Goal: Task Accomplishment & Management: Manage account settings

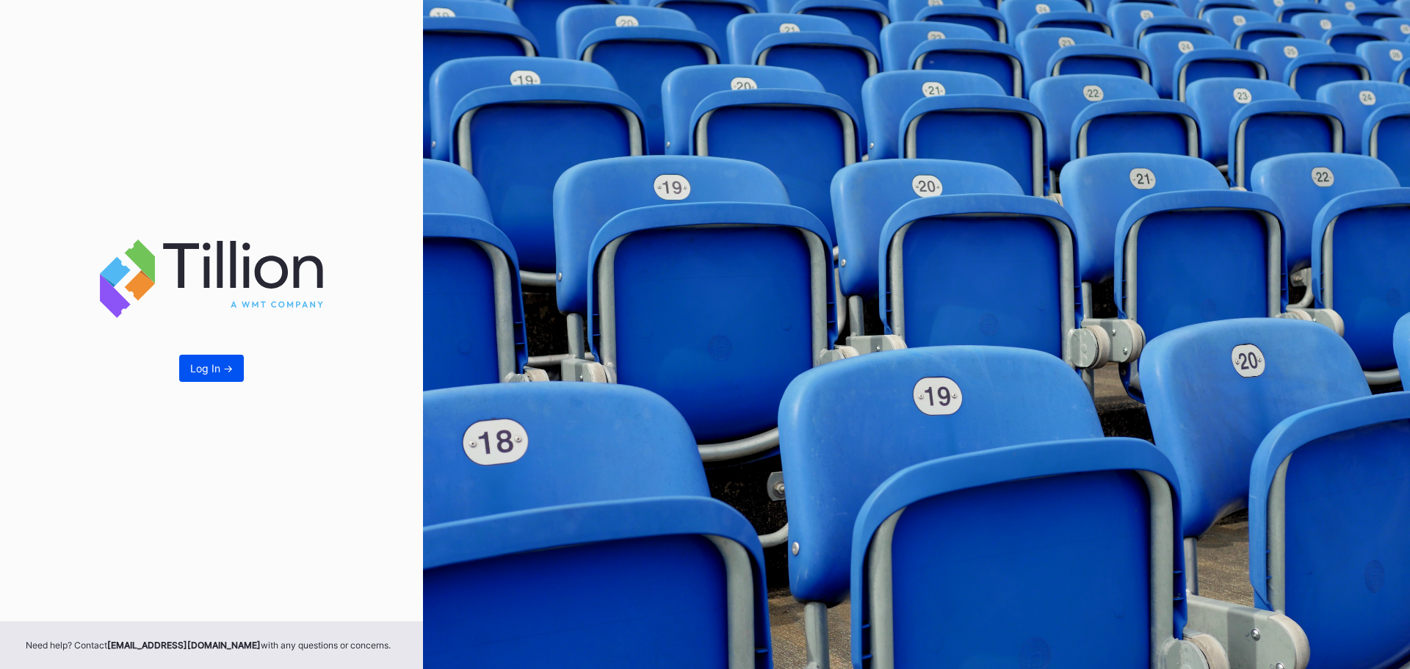
click at [189, 366] on button "Log In ->" at bounding box center [211, 368] width 65 height 27
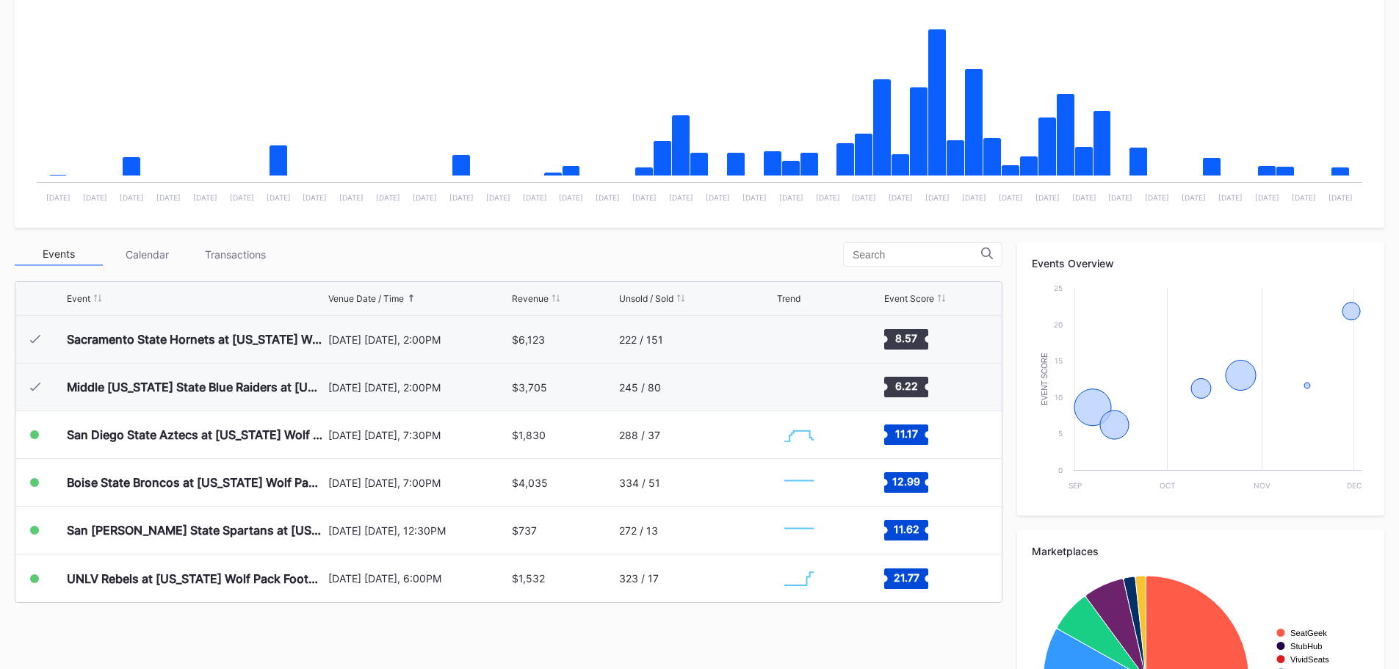
scroll to position [294, 0]
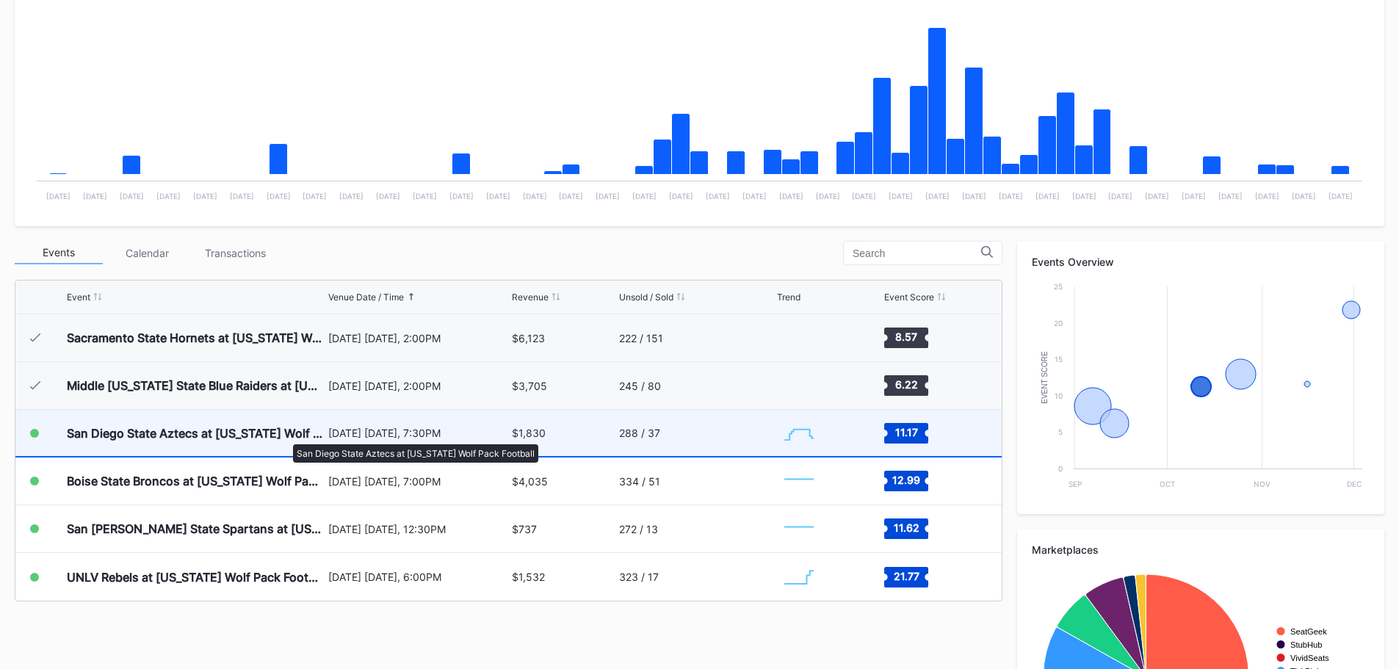
click at [286, 437] on div "San Diego State Aztecs at [US_STATE] Wolf Pack Football" at bounding box center [196, 433] width 258 height 15
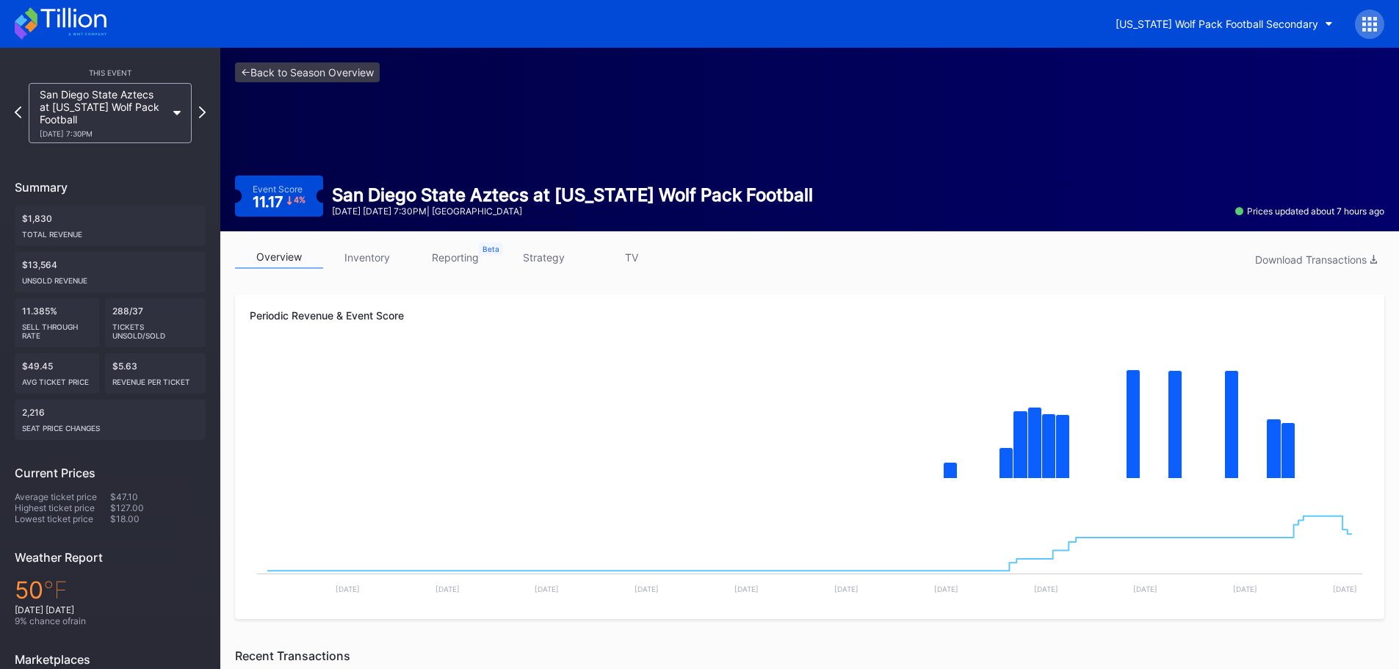
click at [27, 15] on icon at bounding box center [31, 16] width 12 height 18
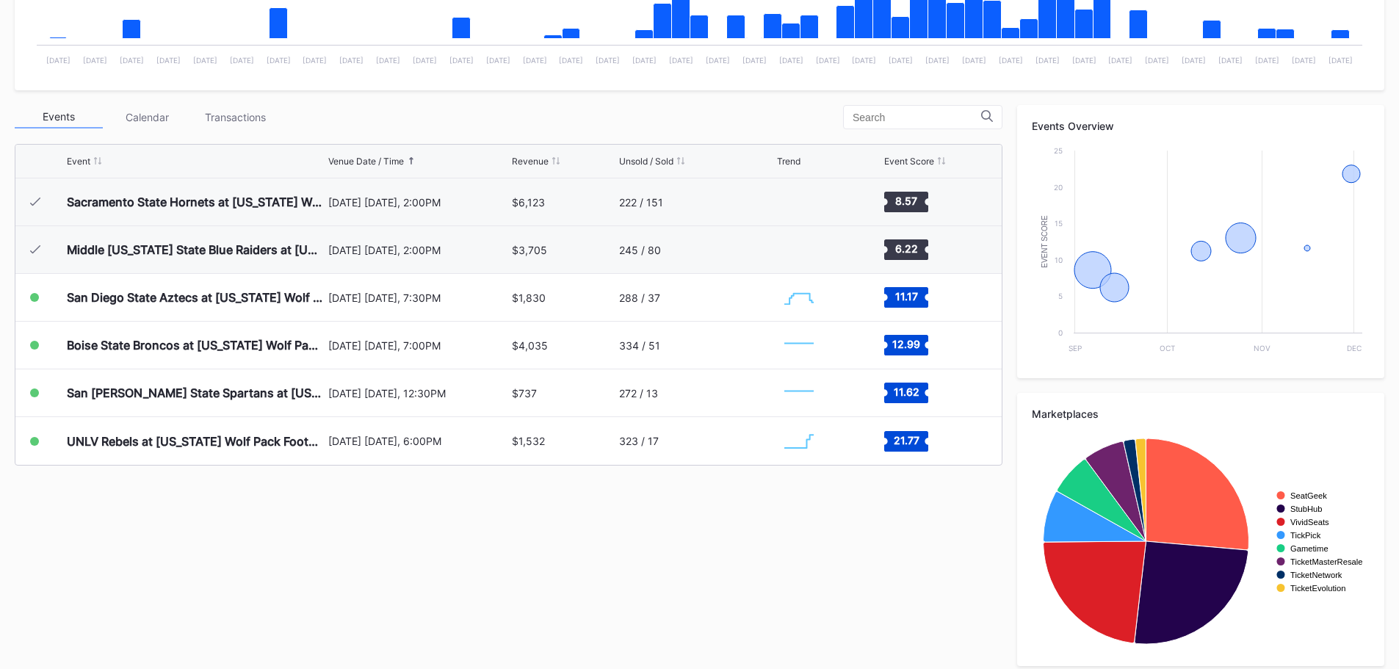
scroll to position [441, 0]
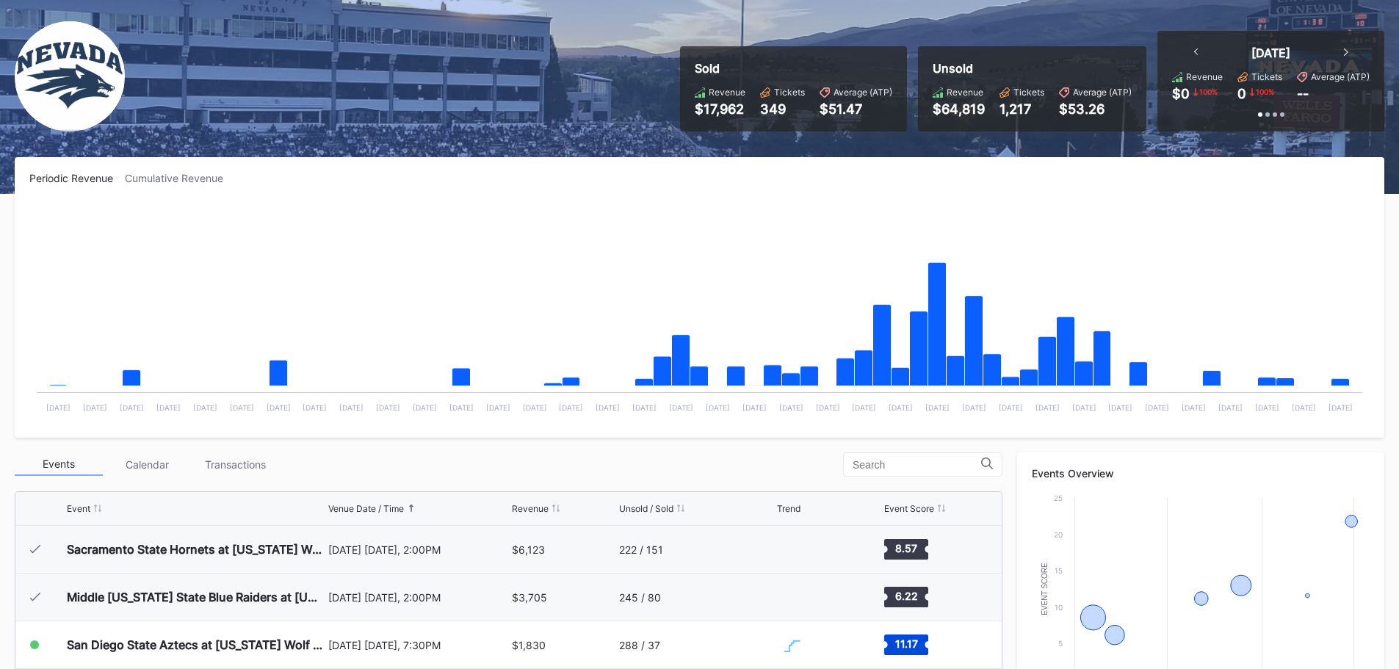
scroll to position [294, 0]
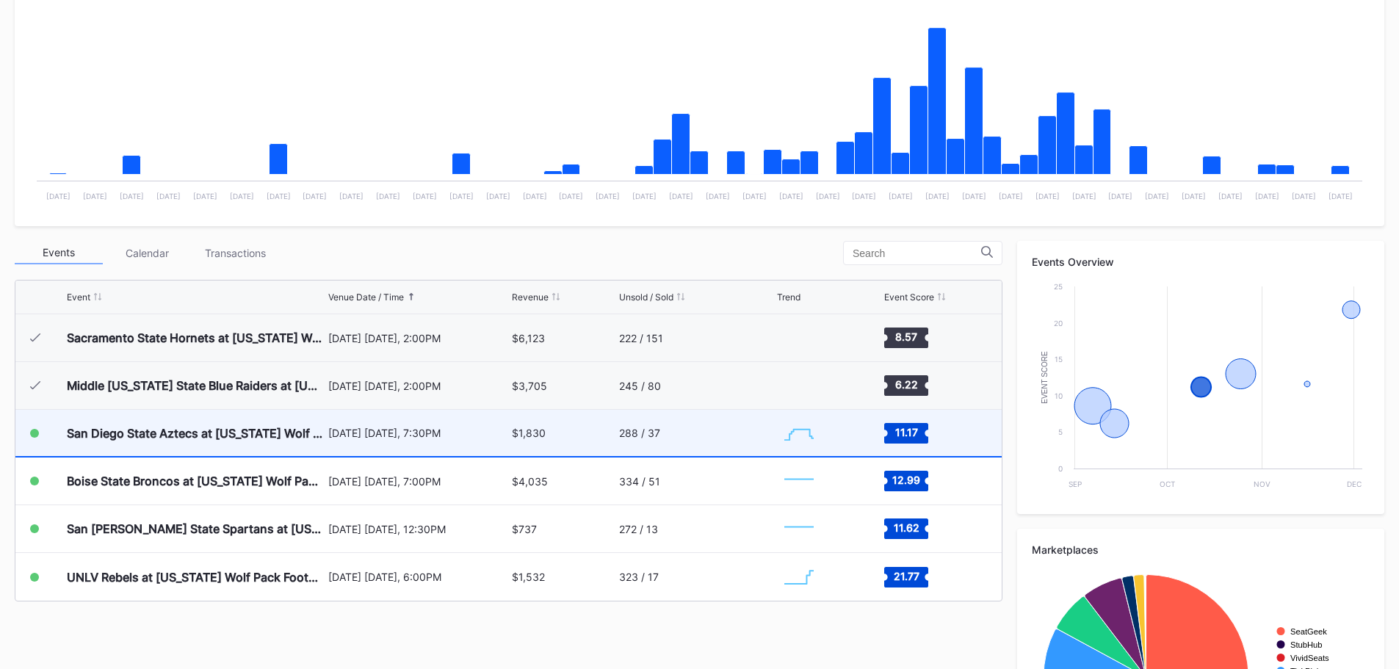
click at [264, 423] on div "San Diego State Aztecs at [US_STATE] Wolf Pack Football" at bounding box center [196, 433] width 258 height 46
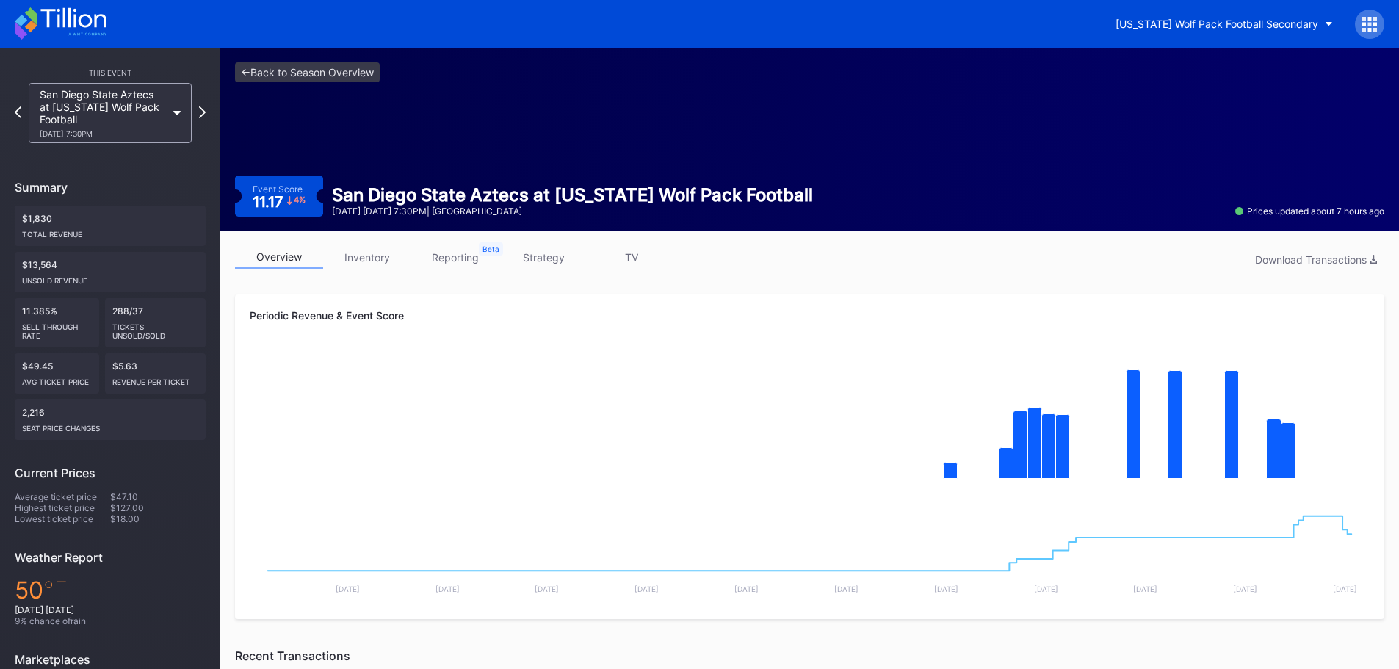
click at [375, 264] on link "inventory" at bounding box center [367, 257] width 88 height 23
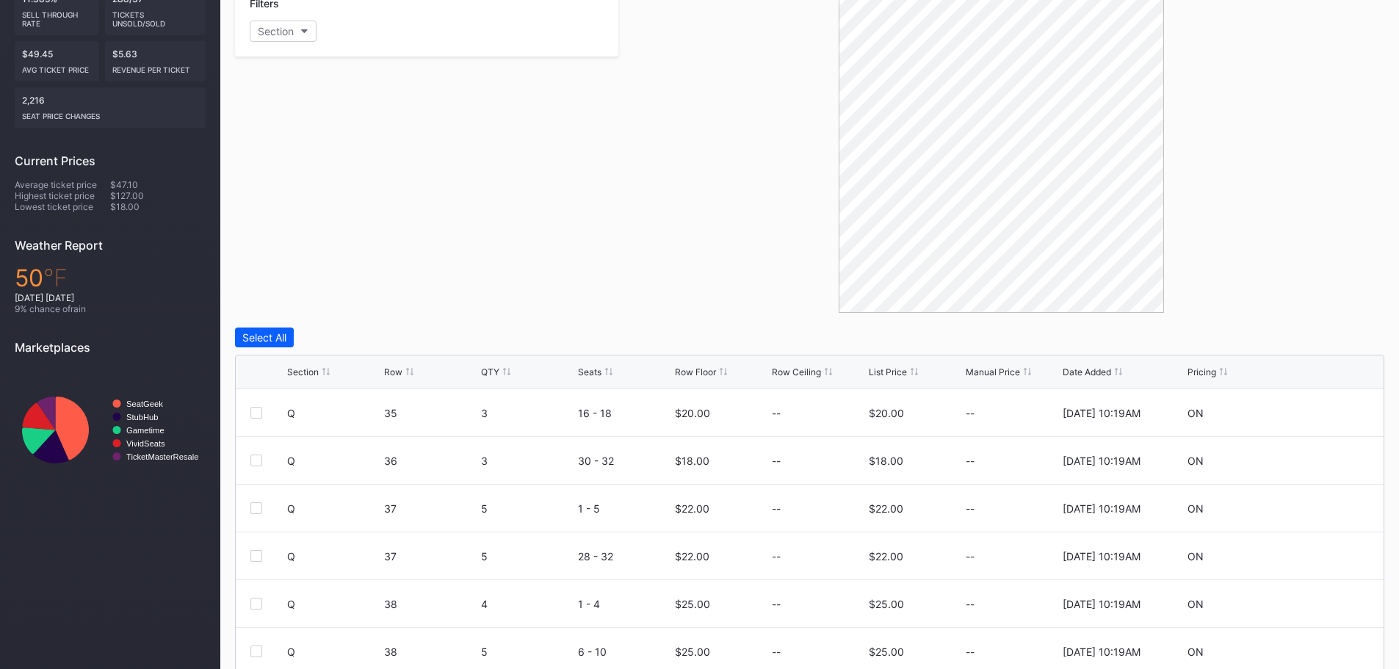
scroll to position [367, 0]
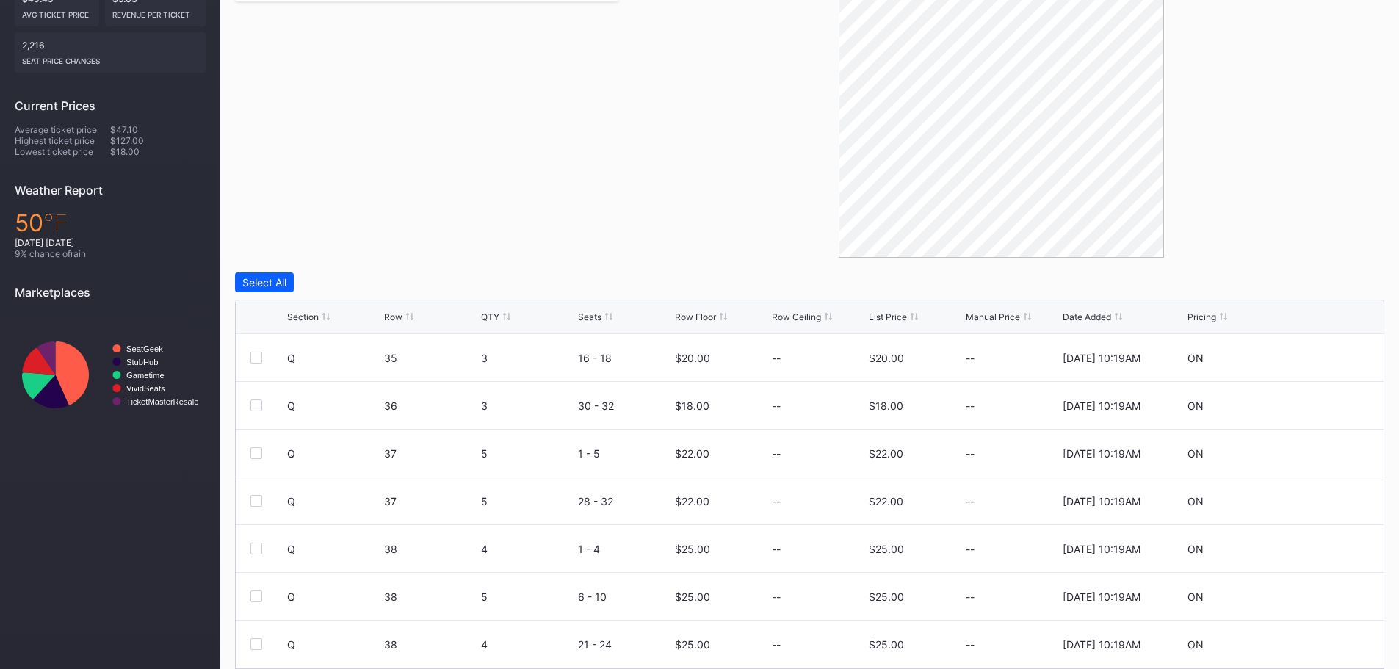
click at [700, 311] on div "Section Row QTY Seats Row Floor Row Ceiling List Price Manual Price Date Added …" at bounding box center [810, 317] width 1148 height 34
click at [698, 316] on div "Row Floor" at bounding box center [695, 316] width 41 height 11
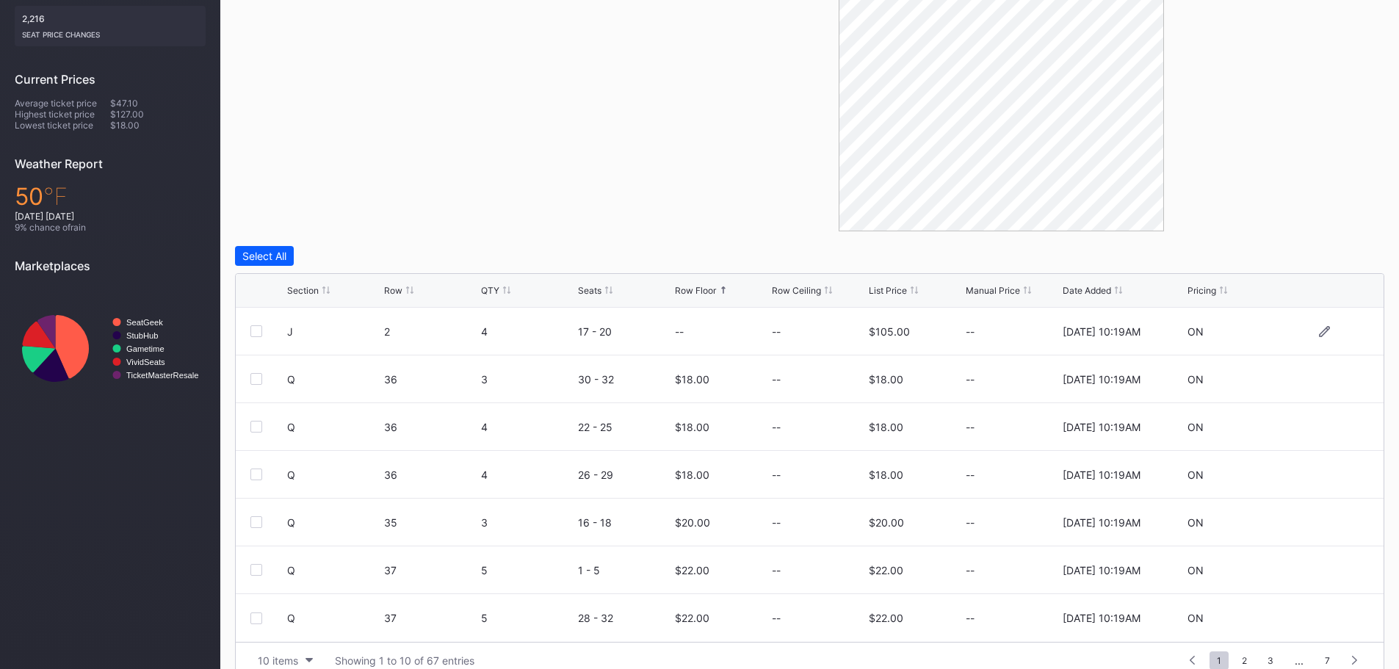
scroll to position [418, 0]
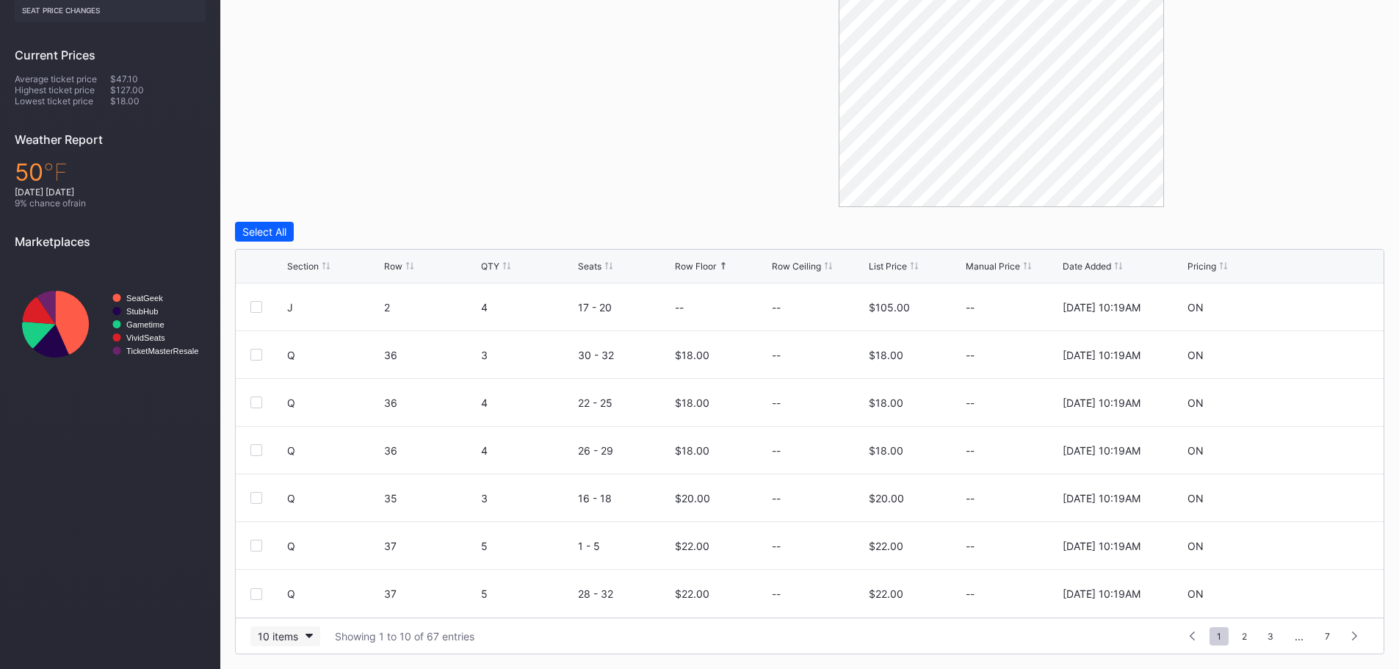
click at [308, 636] on icon "button" at bounding box center [308, 636] width 7 height 4
click at [291, 576] on div "100 items" at bounding box center [284, 572] width 47 height 12
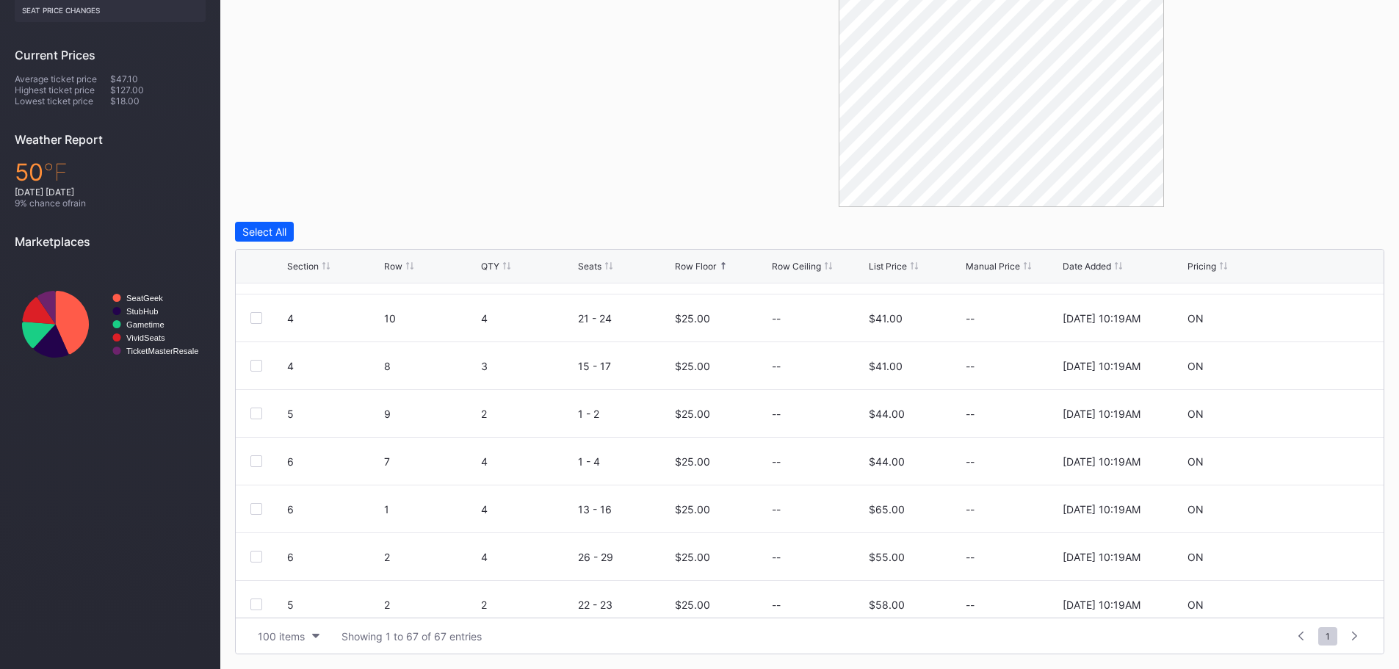
scroll to position [1836, 0]
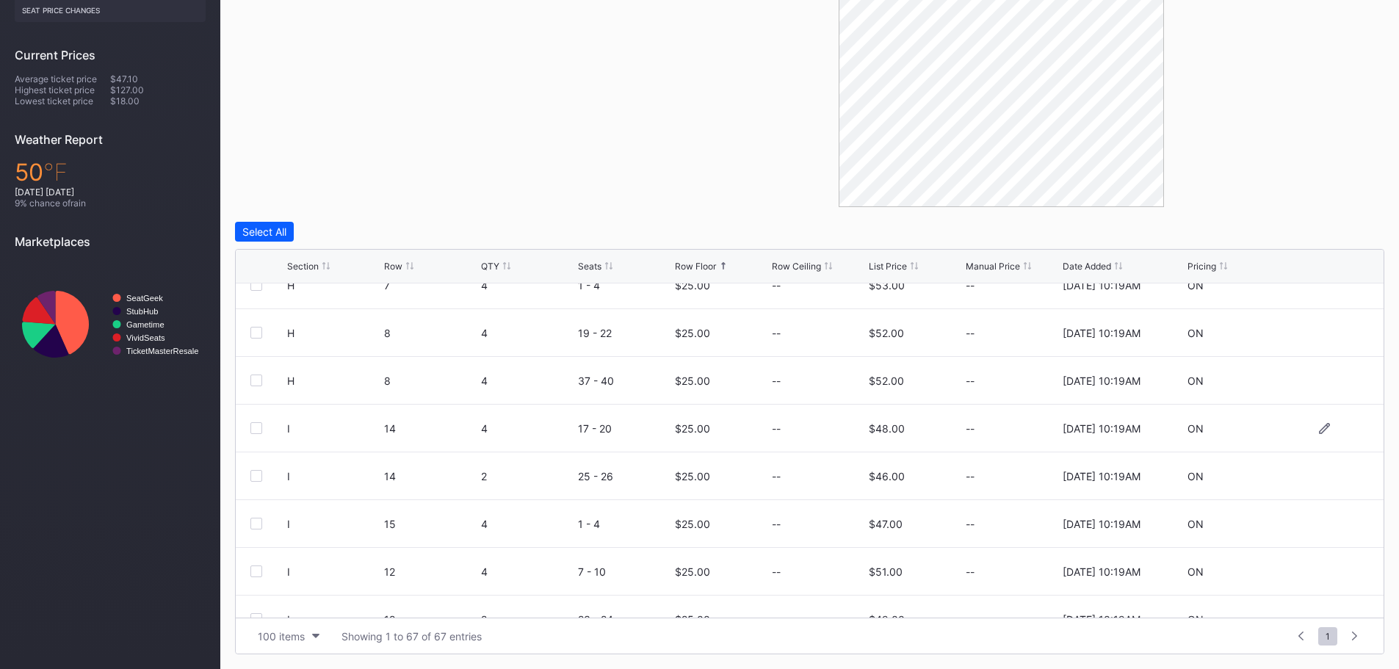
click at [1307, 429] on div at bounding box center [1324, 428] width 88 height 11
click at [1319, 430] on icon at bounding box center [1324, 427] width 11 height 11
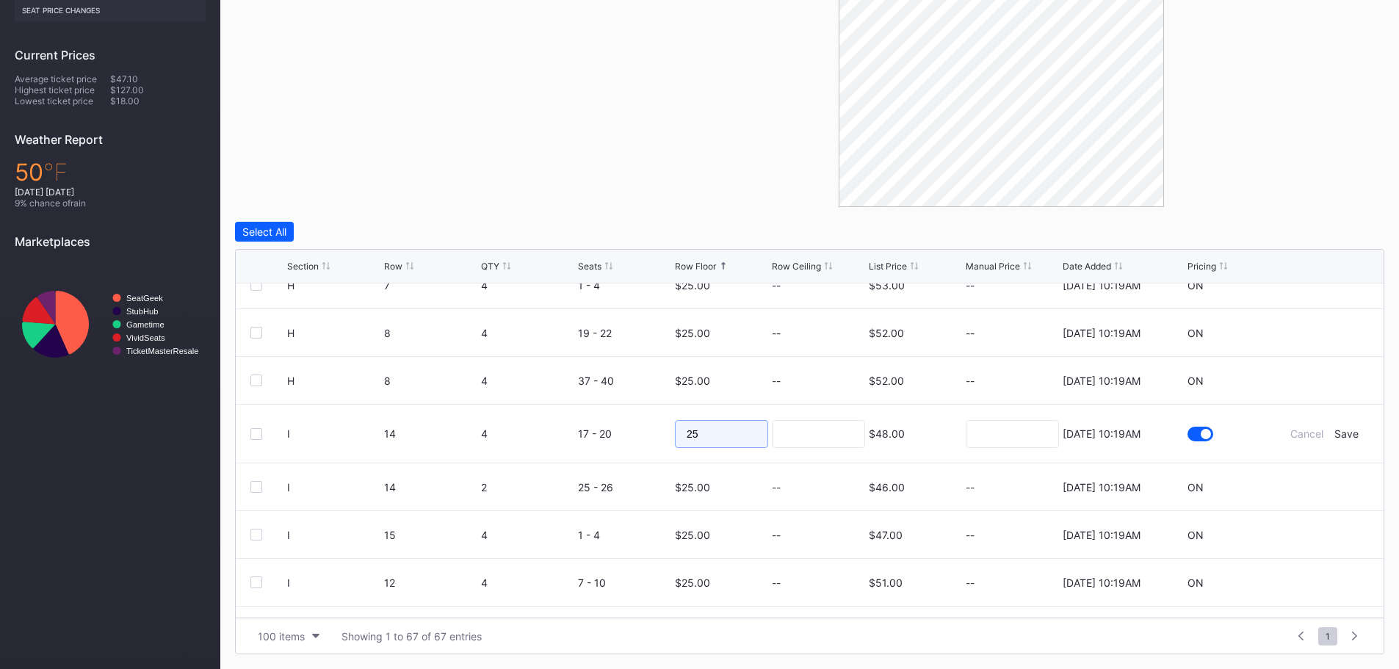
drag, startPoint x: 705, startPoint y: 433, endPoint x: 668, endPoint y: 435, distance: 36.8
click at [668, 435] on form "I 14 4 17 - 20 25 $48.00 [DATE] 10:19AM Cancel Save" at bounding box center [828, 434] width 1082 height 58
type input "10"
click at [819, 441] on input at bounding box center [818, 434] width 93 height 28
click at [1338, 432] on div "Save" at bounding box center [1346, 433] width 24 height 12
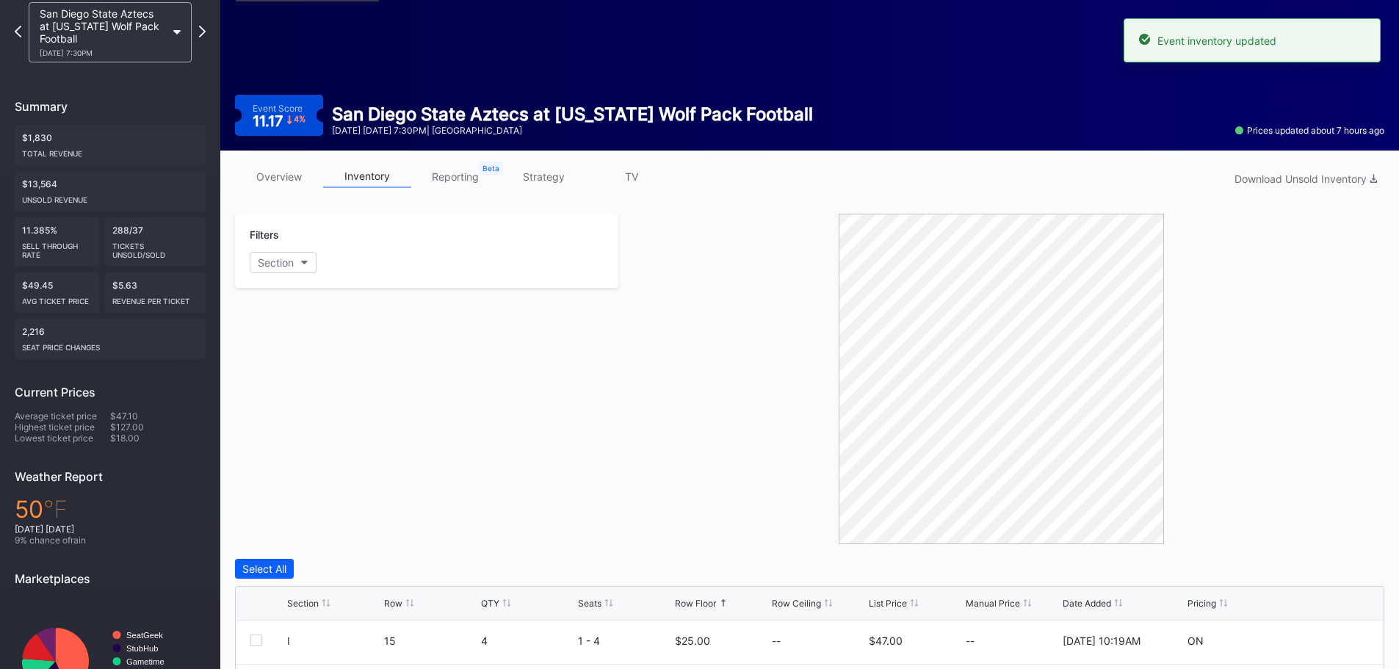
scroll to position [0, 0]
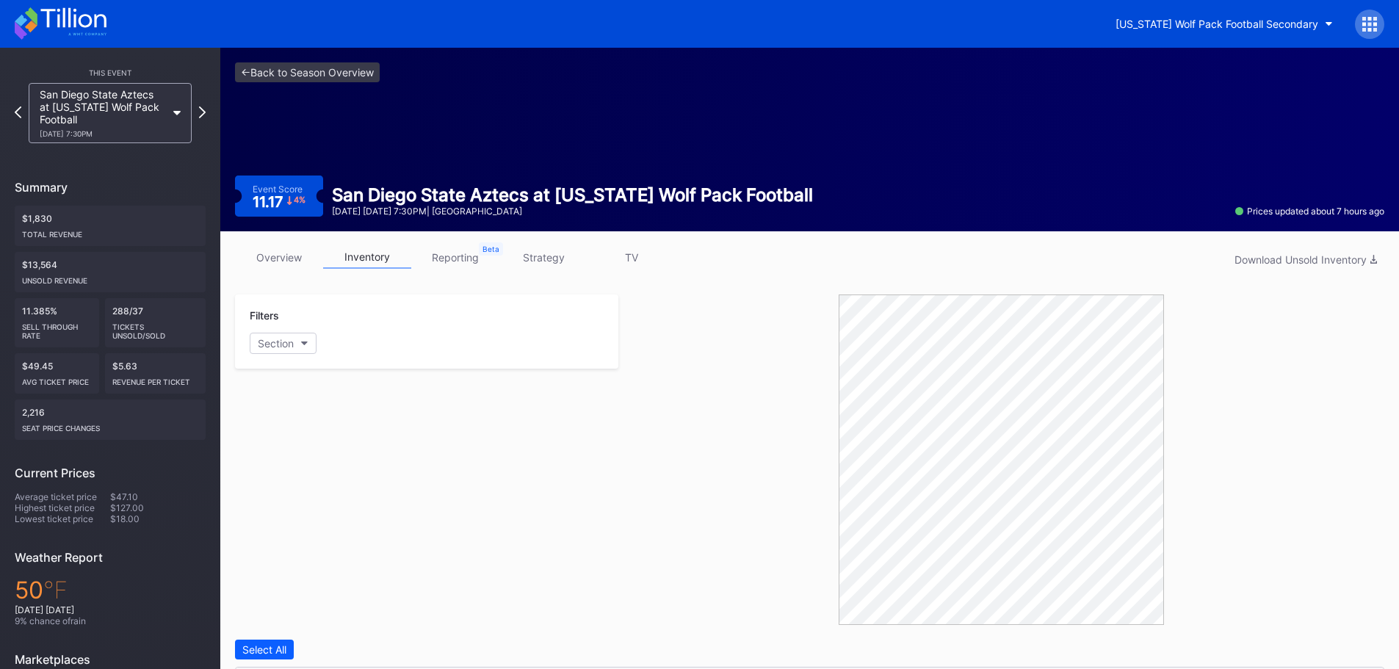
click at [79, 21] on icon at bounding box center [72, 18] width 65 height 20
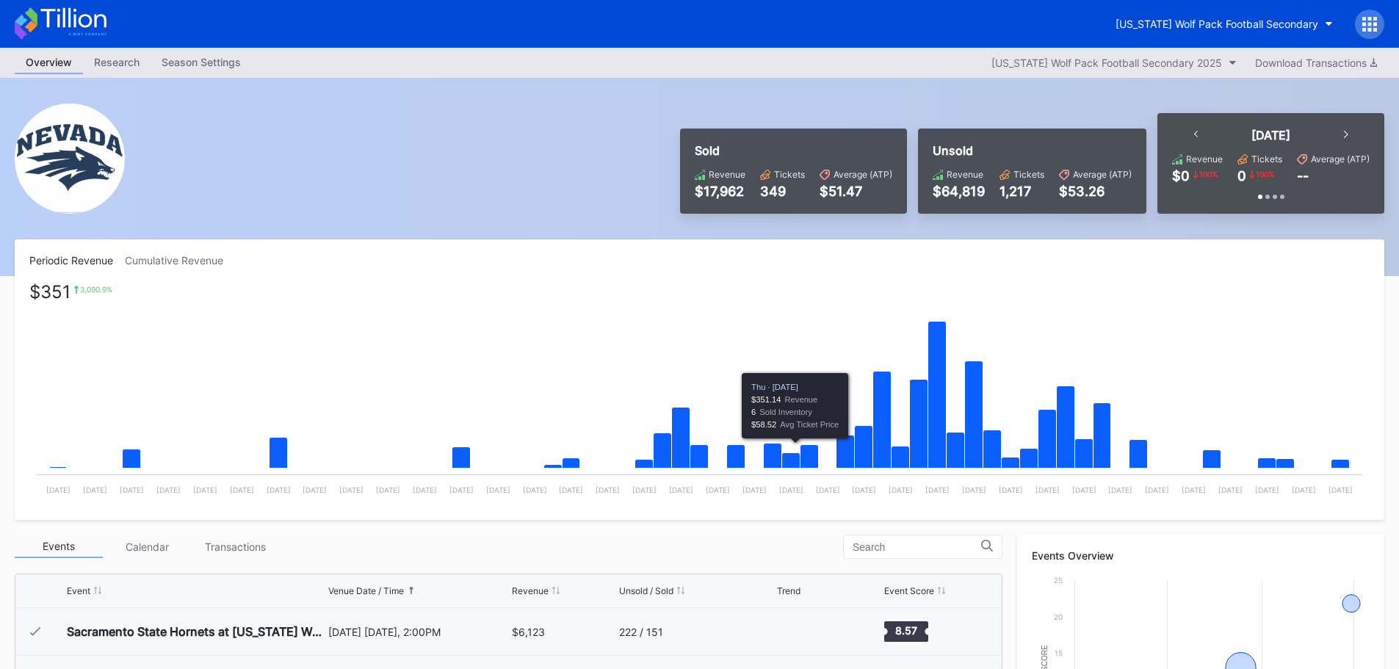
scroll to position [441, 0]
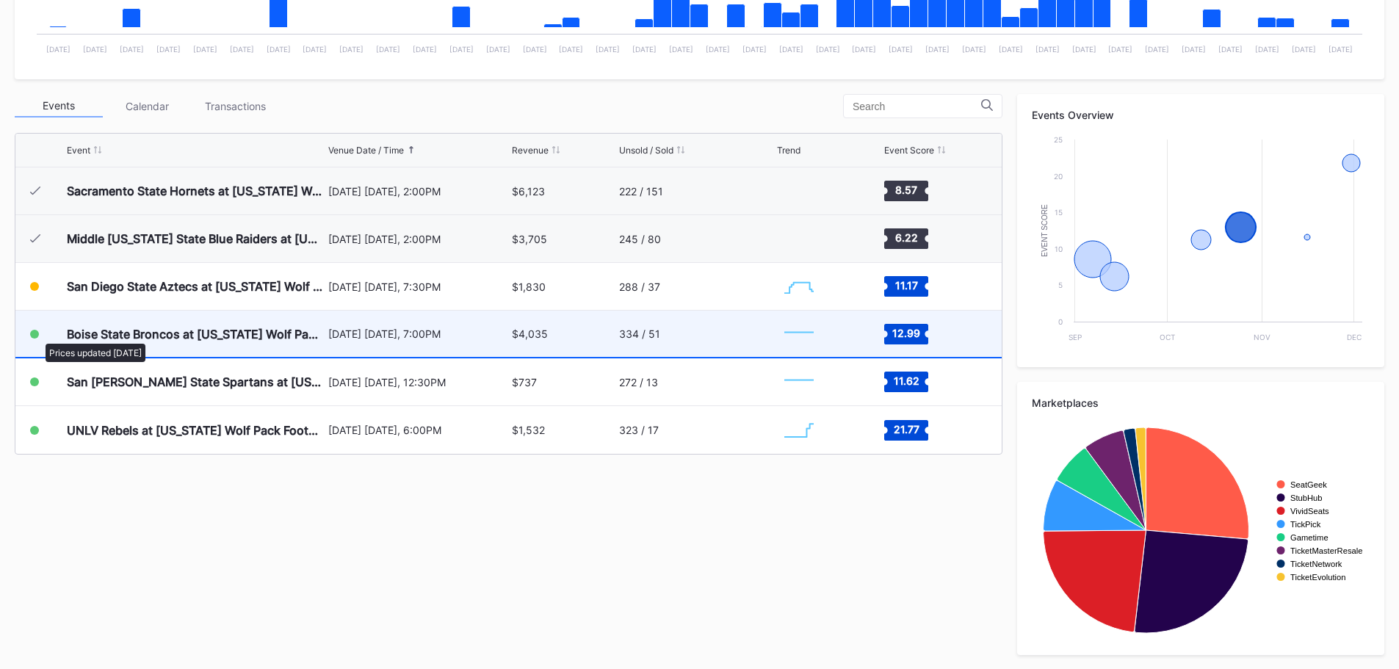
click at [38, 336] on div at bounding box center [34, 334] width 9 height 9
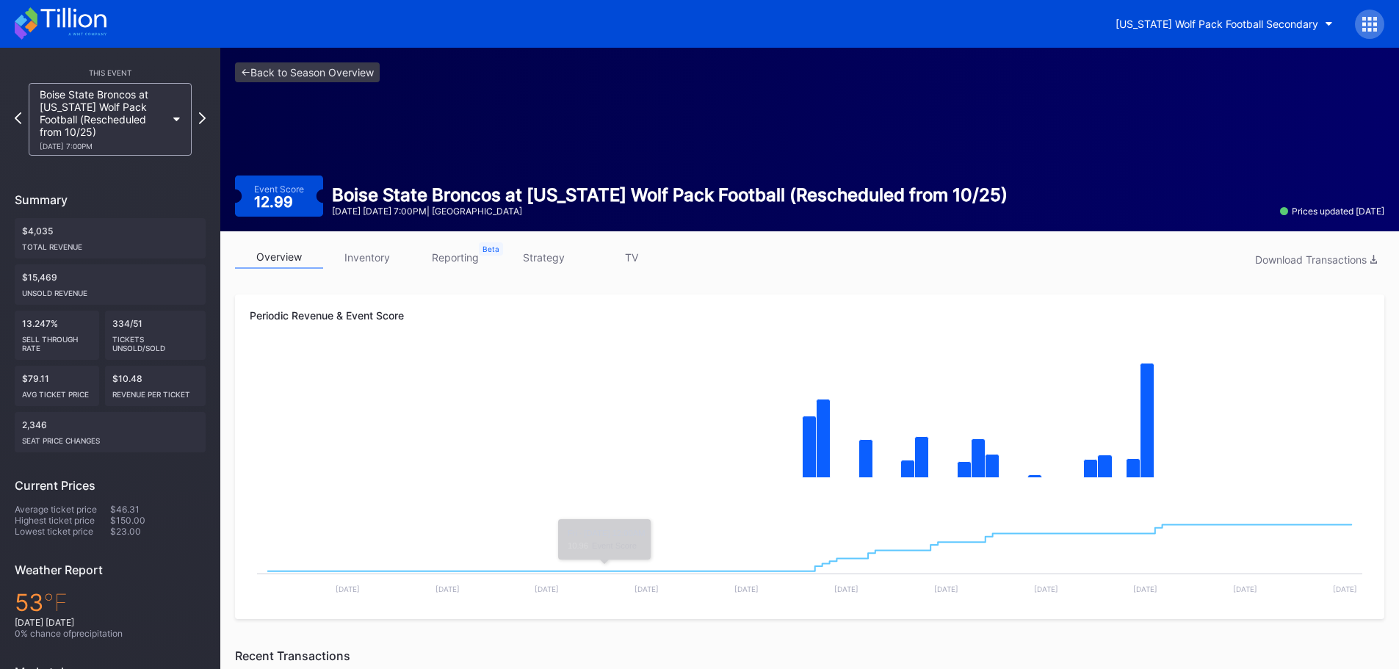
click at [374, 261] on link "inventory" at bounding box center [367, 257] width 88 height 23
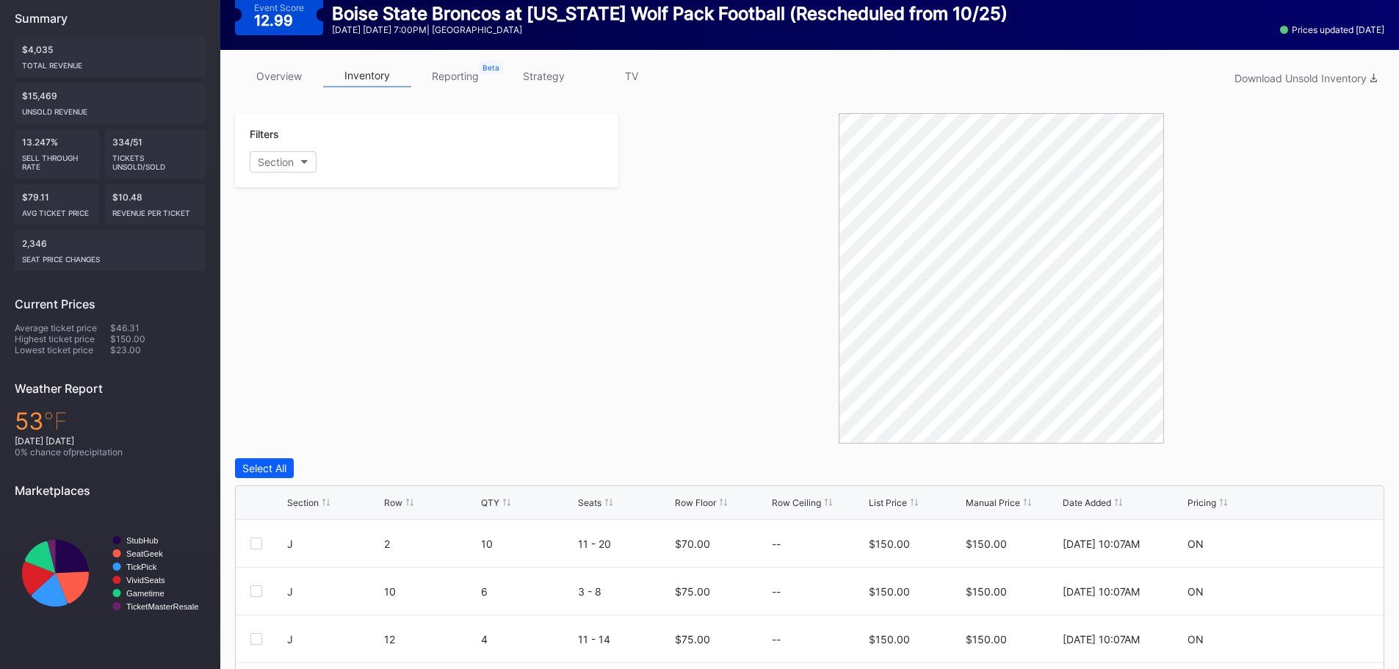
scroll to position [367, 0]
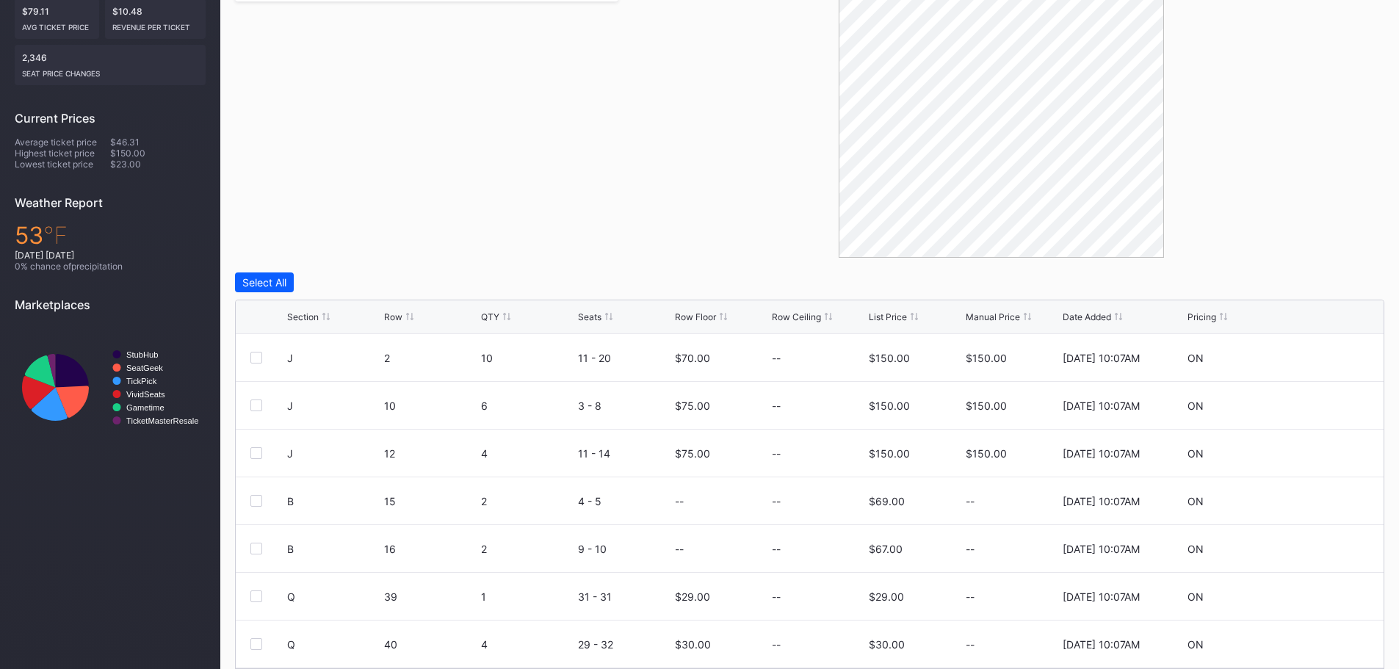
click at [993, 314] on div "Manual Price" at bounding box center [993, 316] width 54 height 11
click at [689, 314] on div "Row Floor" at bounding box center [695, 316] width 41 height 11
click at [1319, 452] on icon at bounding box center [1324, 452] width 11 height 11
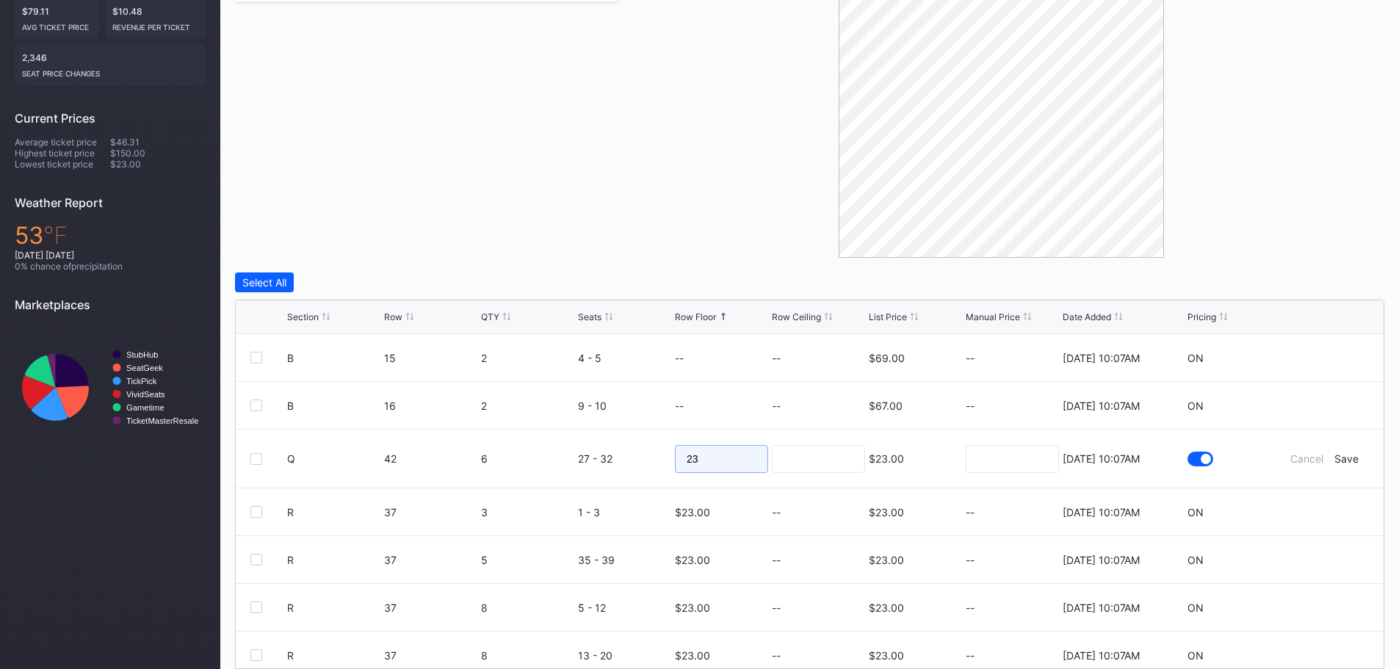
click at [750, 462] on input "23" at bounding box center [721, 459] width 93 height 28
type input "22"
click at [807, 454] on input at bounding box center [818, 459] width 93 height 28
click at [1338, 454] on div "Save" at bounding box center [1346, 458] width 24 height 12
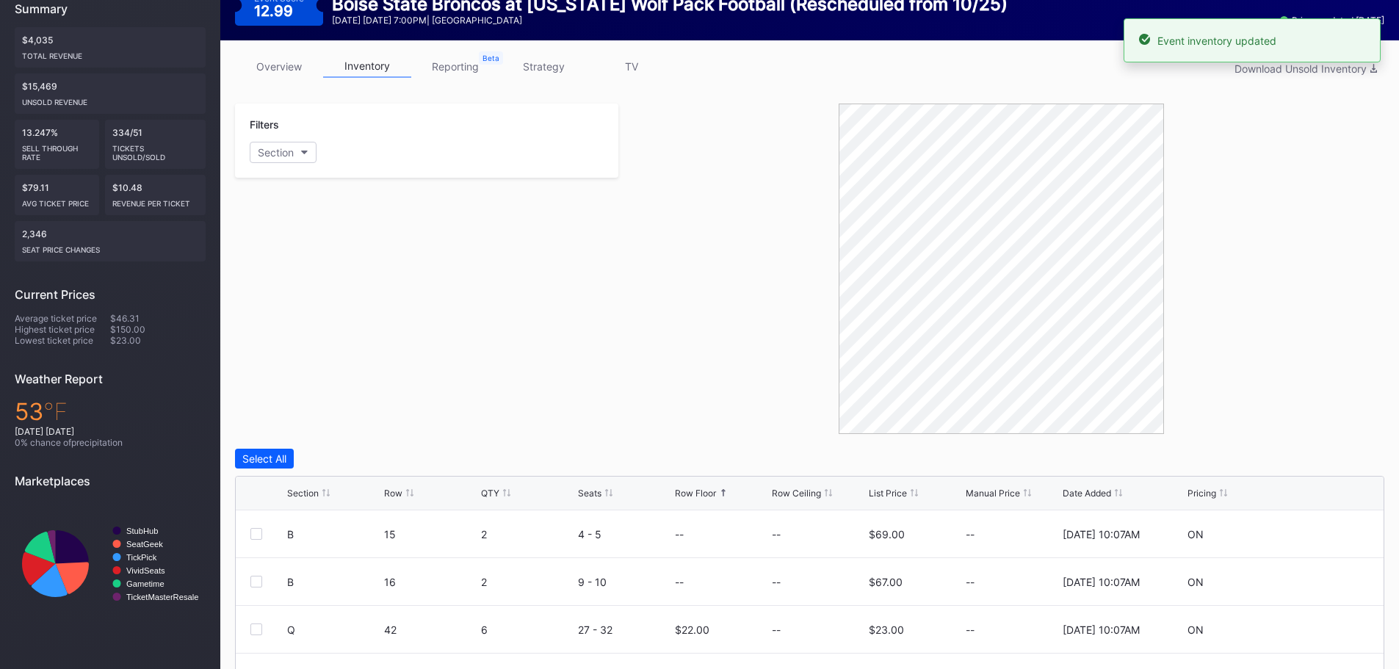
scroll to position [0, 0]
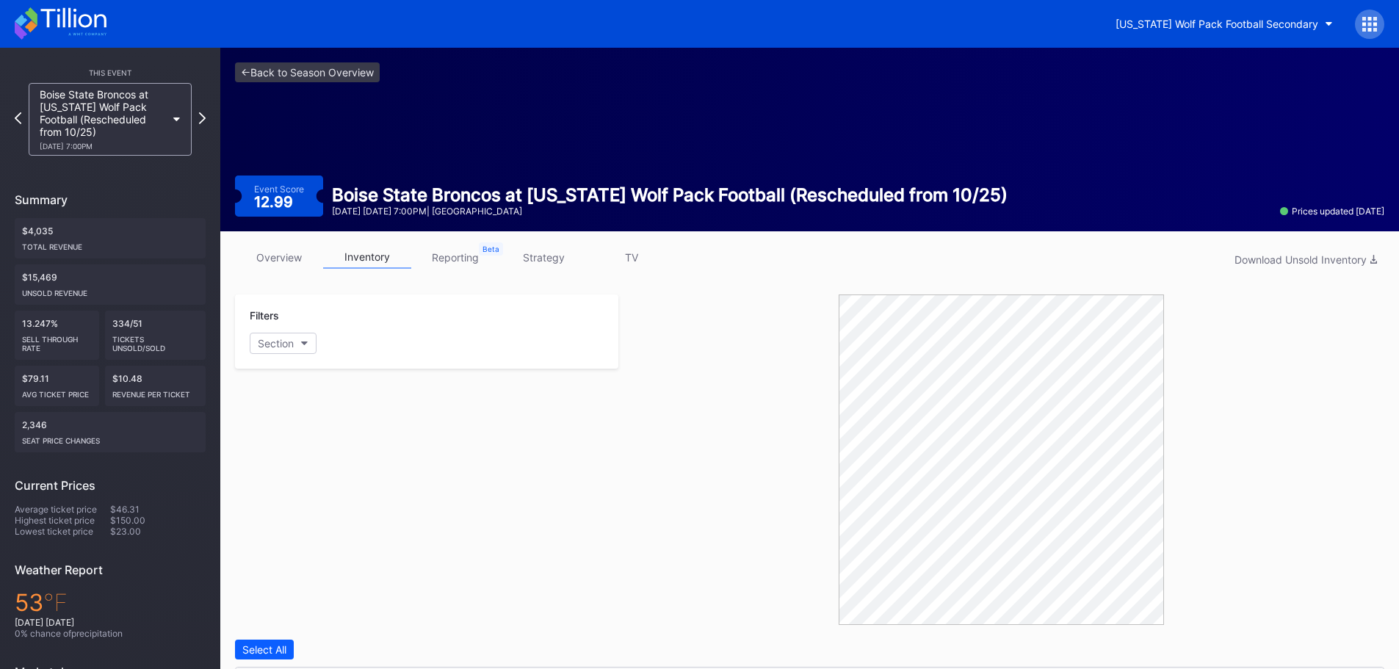
click at [83, 24] on icon at bounding box center [61, 23] width 92 height 32
